Goal: Task Accomplishment & Management: Manage account settings

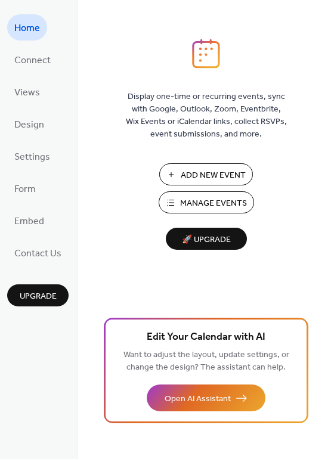
click at [196, 199] on span "Manage Events" at bounding box center [213, 203] width 67 height 13
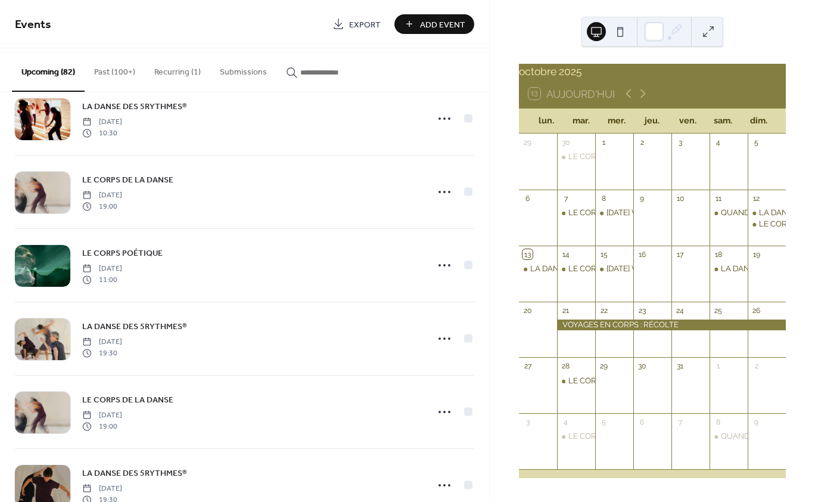
scroll to position [3291, 0]
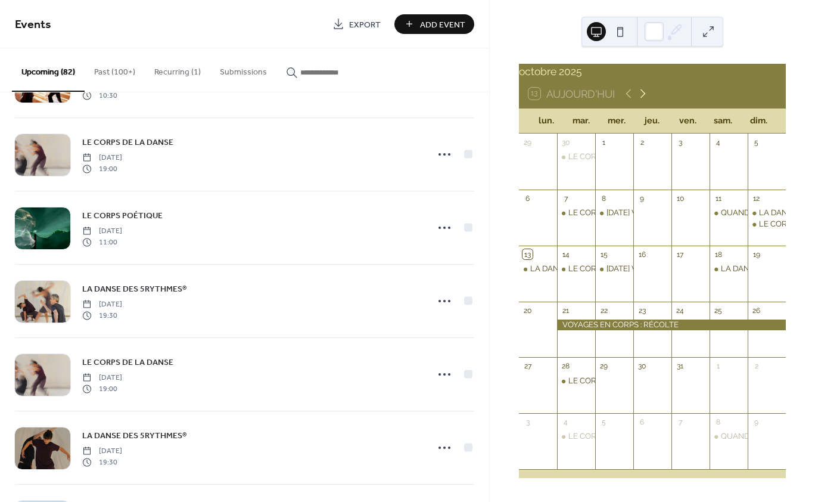
click at [643, 100] on icon at bounding box center [643, 93] width 14 height 14
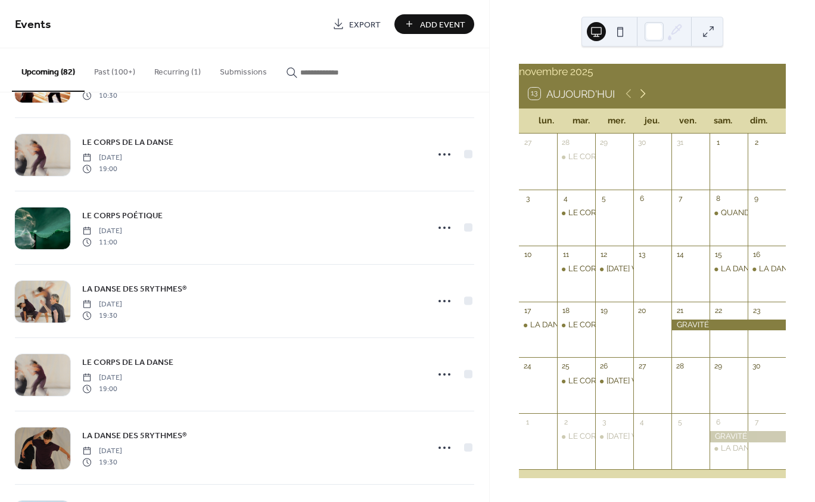
click at [643, 100] on icon at bounding box center [643, 93] width 14 height 14
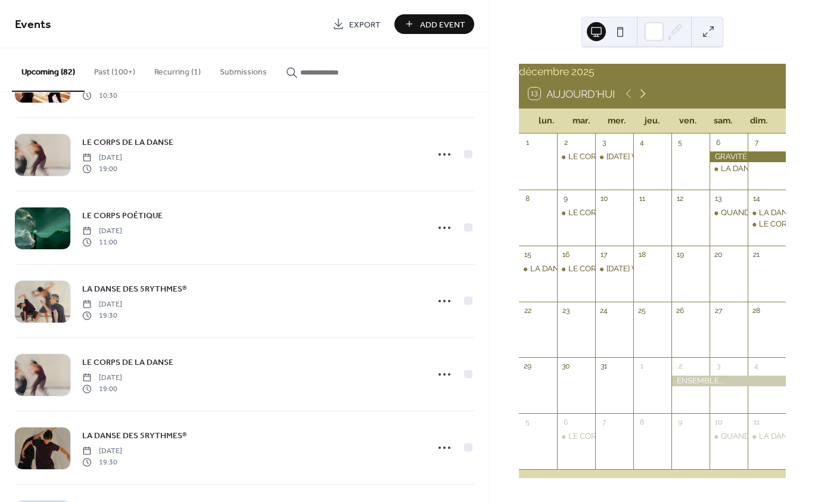
click at [643, 100] on icon at bounding box center [643, 93] width 14 height 14
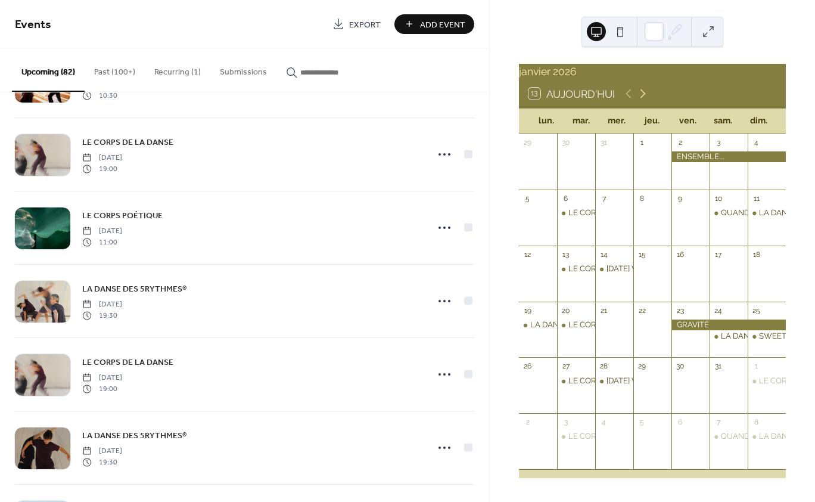
click at [643, 100] on icon at bounding box center [643, 93] width 14 height 14
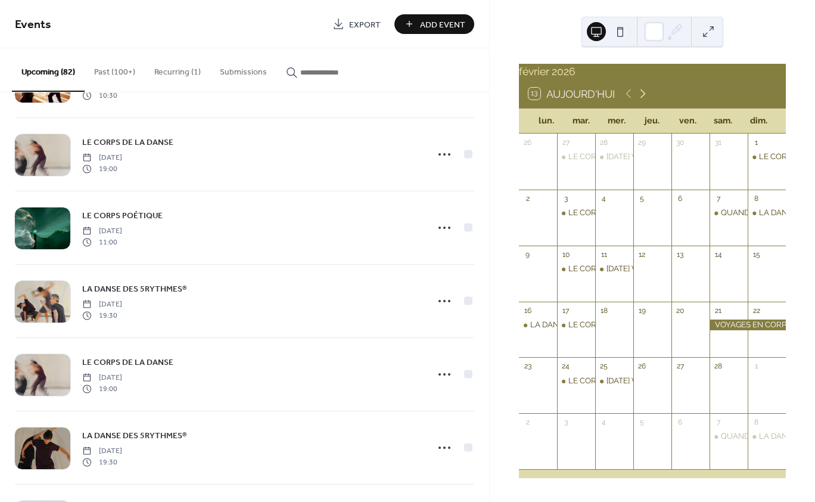
click at [643, 100] on icon at bounding box center [643, 93] width 14 height 14
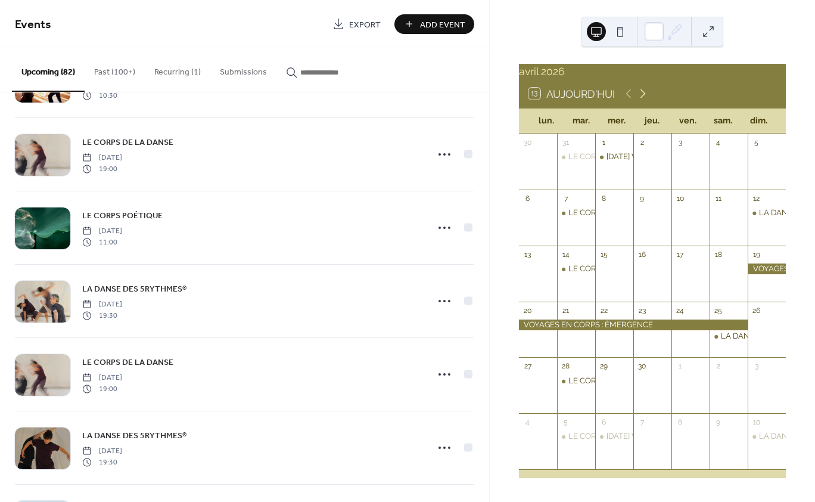
click at [643, 100] on icon at bounding box center [643, 93] width 14 height 14
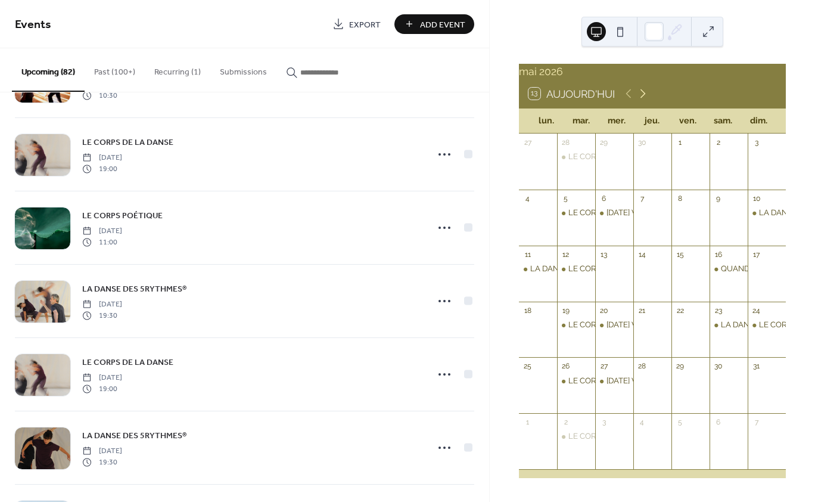
click at [643, 100] on icon at bounding box center [643, 93] width 14 height 14
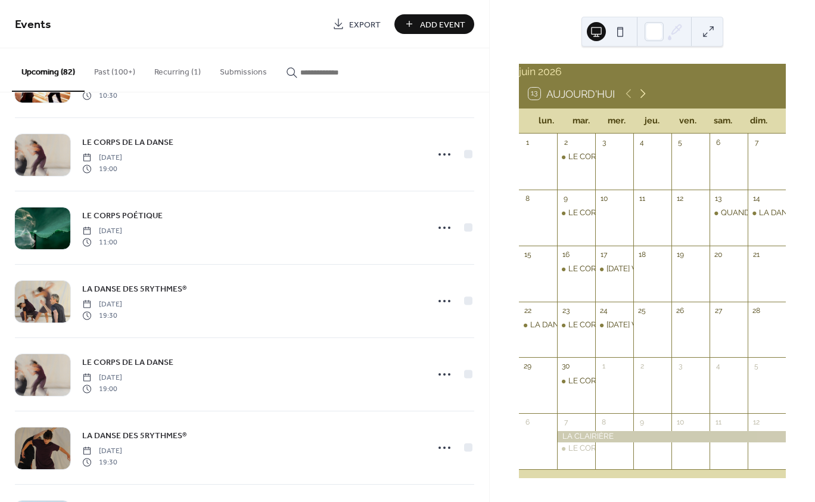
click at [643, 100] on icon at bounding box center [643, 93] width 14 height 14
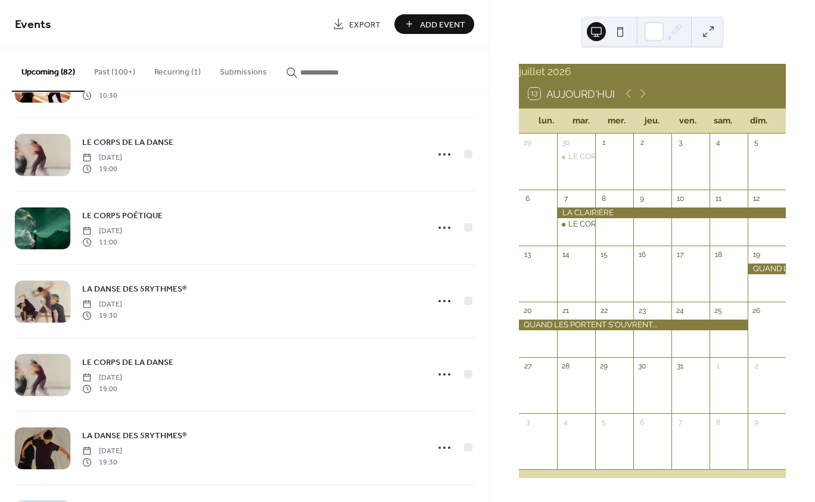
click at [642, 218] on div at bounding box center [671, 212] width 229 height 11
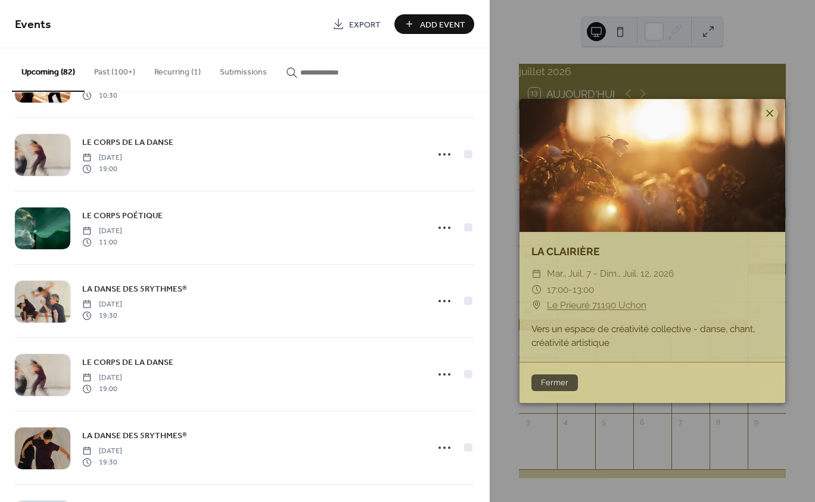
click at [773, 114] on icon at bounding box center [770, 113] width 14 height 14
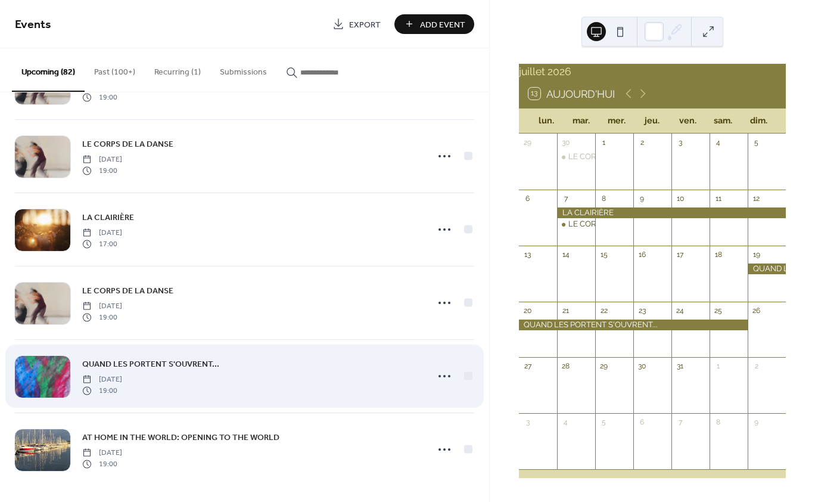
scroll to position [5638, 0]
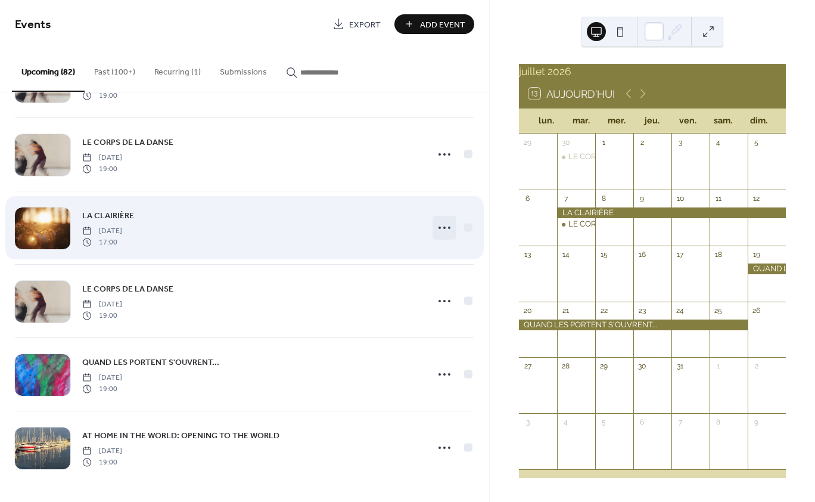
click at [435, 227] on icon at bounding box center [444, 227] width 19 height 19
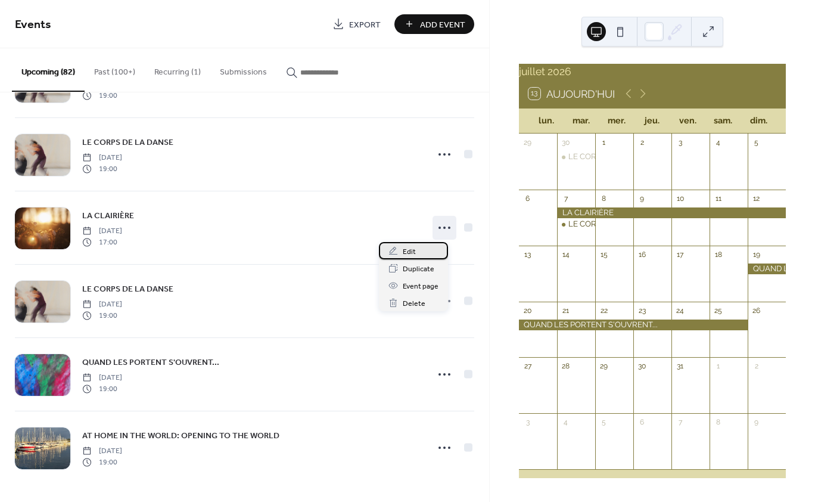
click at [408, 250] on span "Edit" at bounding box center [409, 252] width 13 height 13
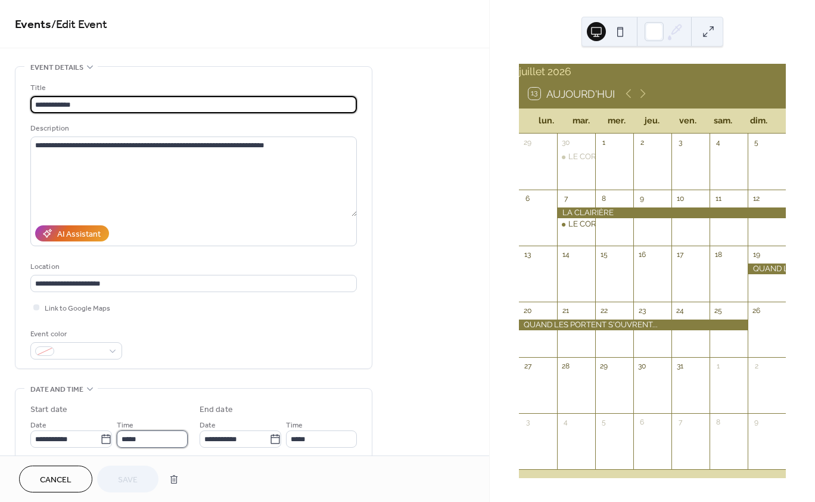
click at [129, 446] on input "*****" at bounding box center [152, 438] width 71 height 17
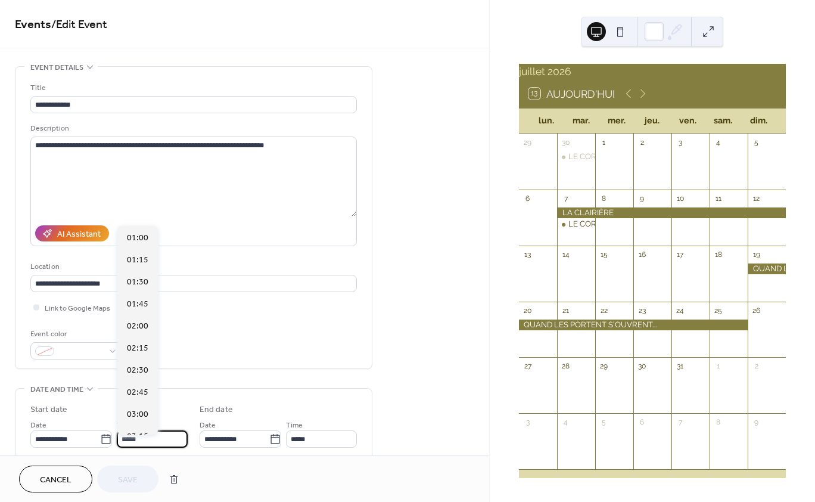
scroll to position [1235, 0]
type input "*****"
click at [272, 443] on icon at bounding box center [275, 439] width 12 height 12
click at [269, 443] on input "**********" at bounding box center [235, 438] width 70 height 17
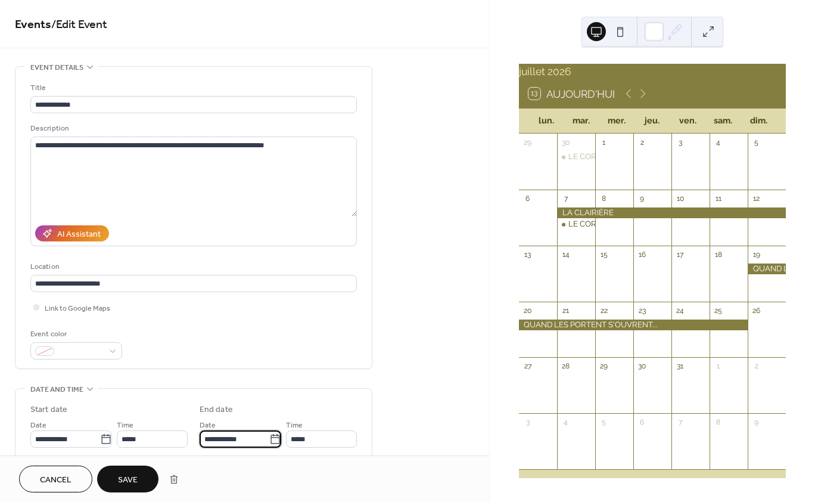
type input "*****"
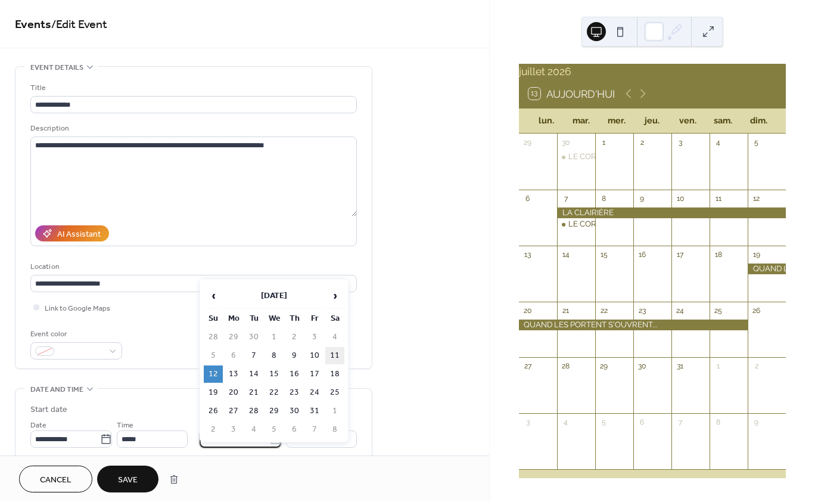
click at [333, 355] on td "11" at bounding box center [334, 355] width 19 height 17
type input "**********"
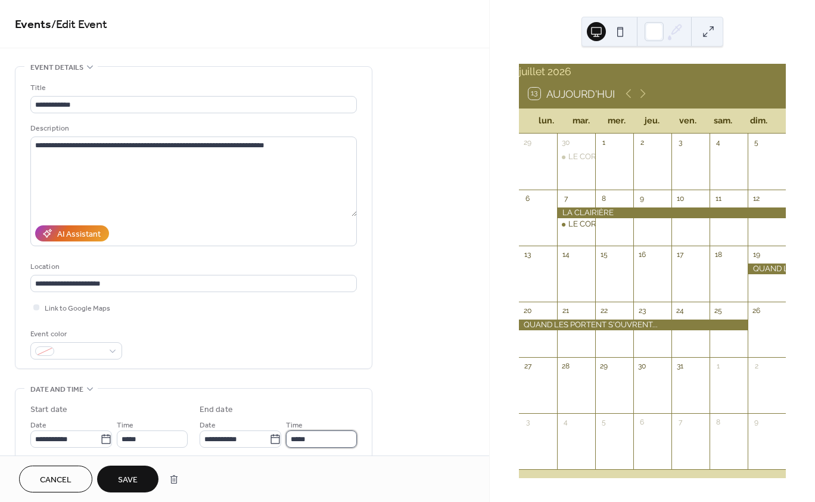
click at [299, 443] on input "*****" at bounding box center [321, 438] width 71 height 17
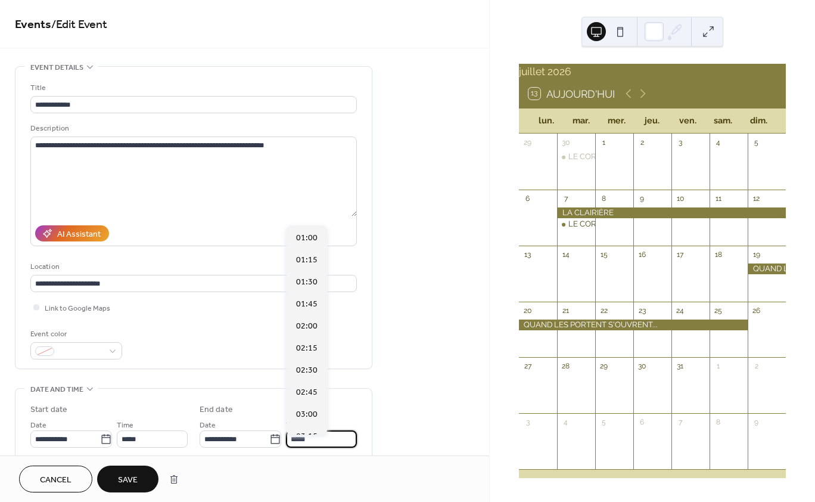
scroll to position [1411, 0]
type input "*****"
click at [134, 478] on span "Save" at bounding box center [128, 480] width 20 height 13
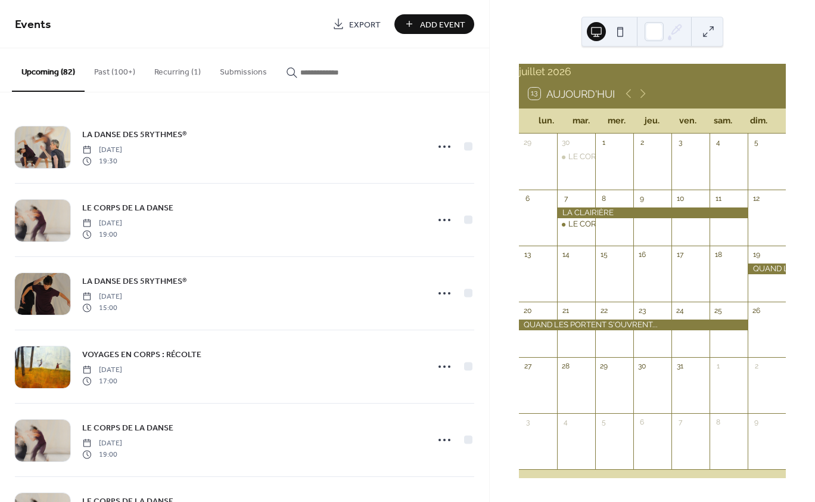
click at [320, 73] on input "button" at bounding box center [336, 72] width 72 height 13
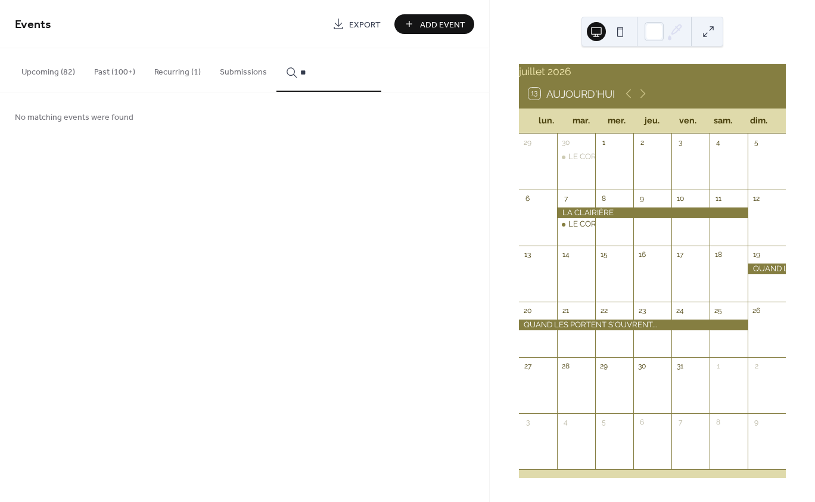
type input "*"
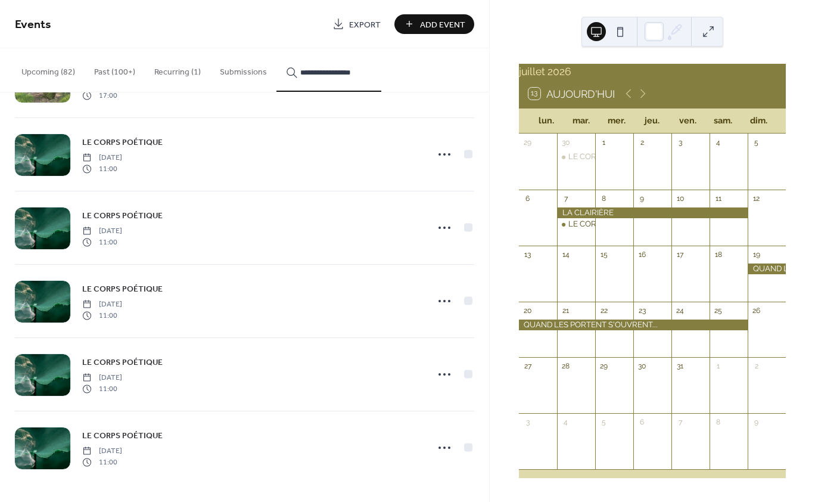
scroll to position [67, 0]
type input "**********"
click at [464, 154] on div at bounding box center [468, 154] width 8 height 8
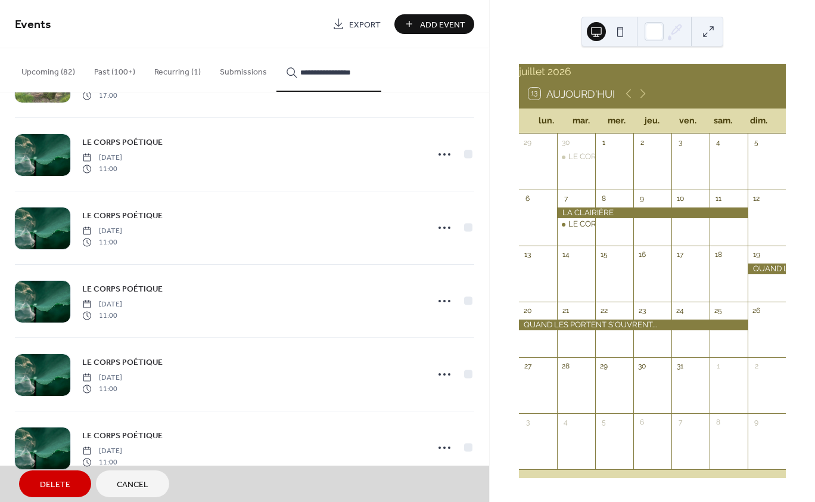
click at [460, 228] on div "LE CORPS POÉTIQUE [DATE] 11:00" at bounding box center [245, 227] width 460 height 73
click at [458, 302] on div "LE CORPS POÉTIQUE [DATE] 11:00" at bounding box center [245, 300] width 460 height 73
click at [459, 376] on div "LE CORPS POÉTIQUE [DATE] 11:00" at bounding box center [245, 373] width 460 height 73
click at [463, 448] on div "LE CORPS POÉTIQUE [DATE] 11:00" at bounding box center [245, 447] width 460 height 73
click at [59, 482] on span "Delete" at bounding box center [55, 485] width 30 height 13
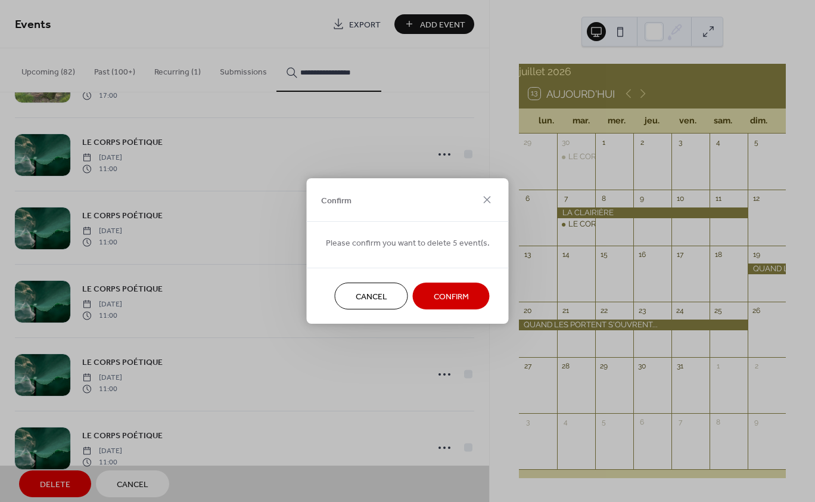
click at [451, 296] on span "Confirm" at bounding box center [451, 297] width 35 height 13
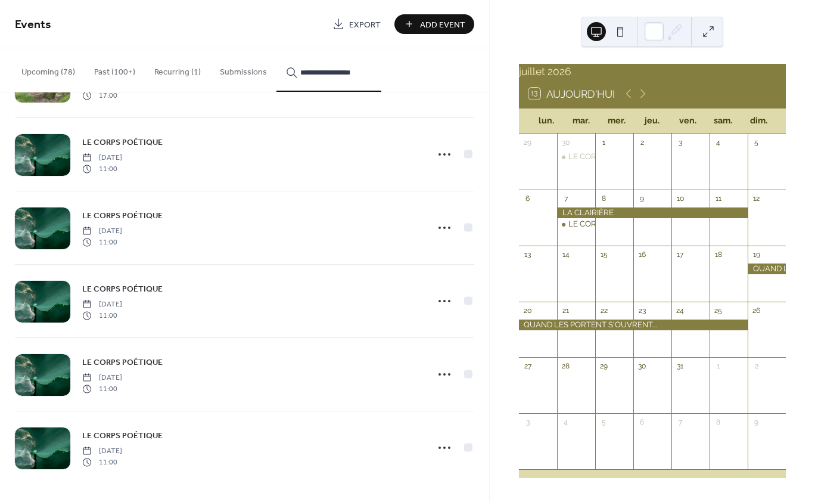
click at [596, 99] on button "13 Aujourd'hui" at bounding box center [572, 94] width 95 height 18
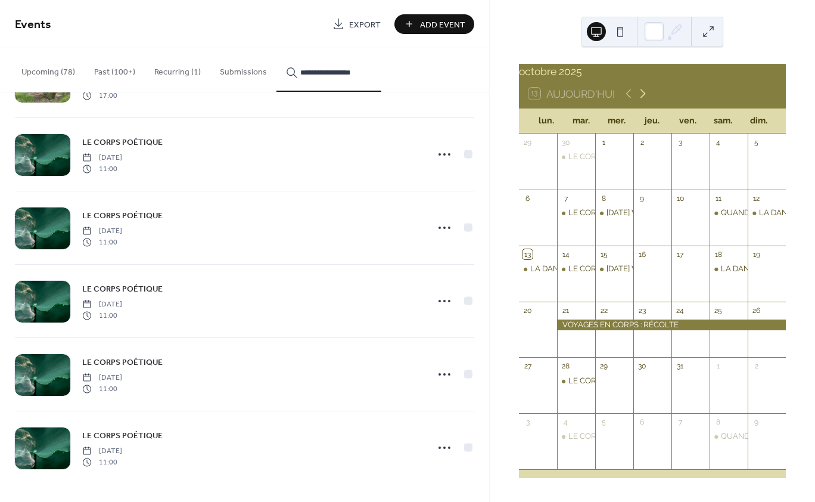
click at [644, 101] on icon at bounding box center [643, 93] width 14 height 14
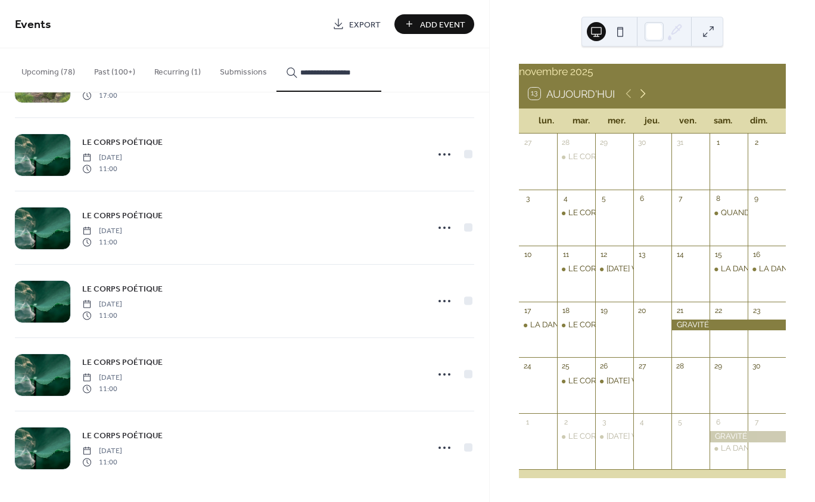
click at [644, 101] on icon at bounding box center [643, 93] width 14 height 14
